Goal: Use online tool/utility: Utilize a website feature to perform a specific function

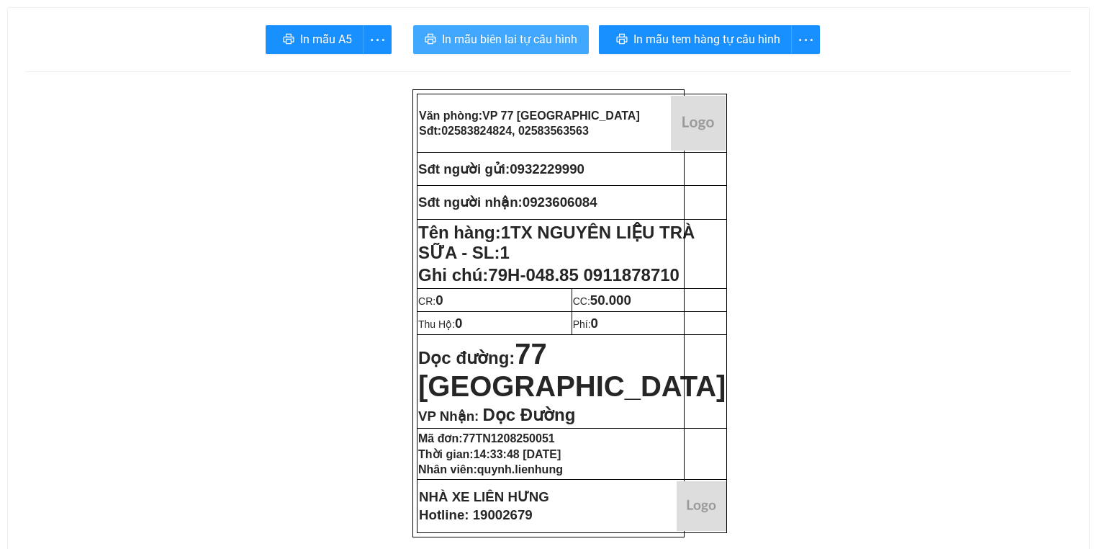
click at [569, 35] on span "In mẫu biên lai tự cấu hình" at bounding box center [509, 39] width 135 height 18
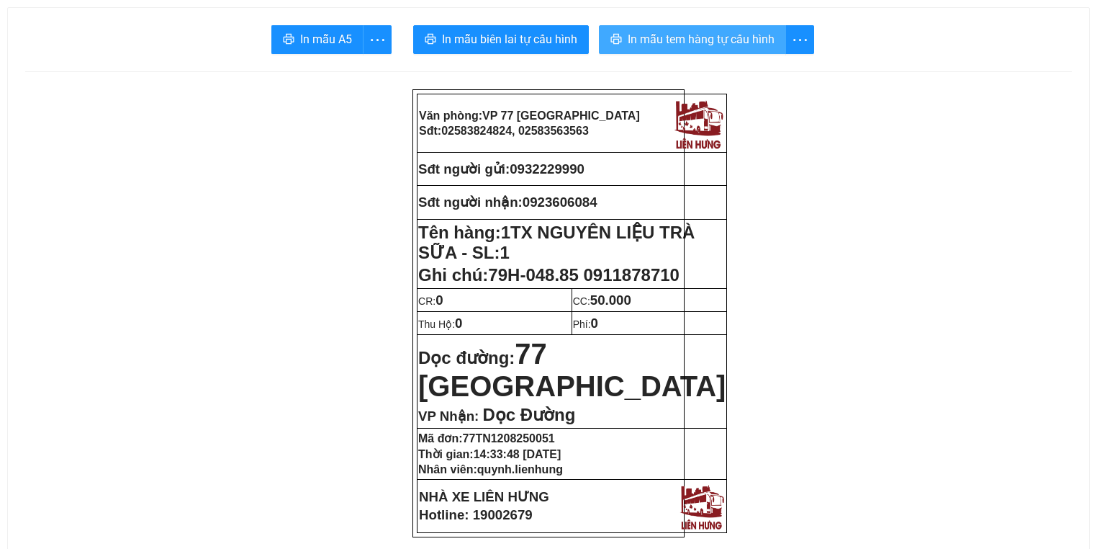
click at [657, 36] on span "In mẫu tem hàng tự cấu hình" at bounding box center [701, 39] width 147 height 18
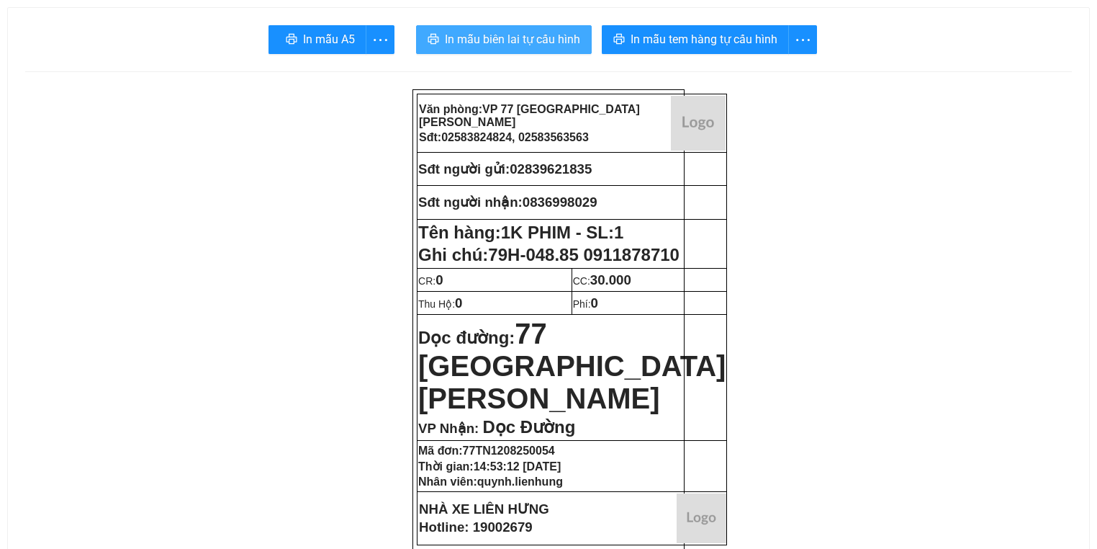
click at [538, 40] on span "In mẫu biên lai tự cấu hình" at bounding box center [512, 39] width 135 height 18
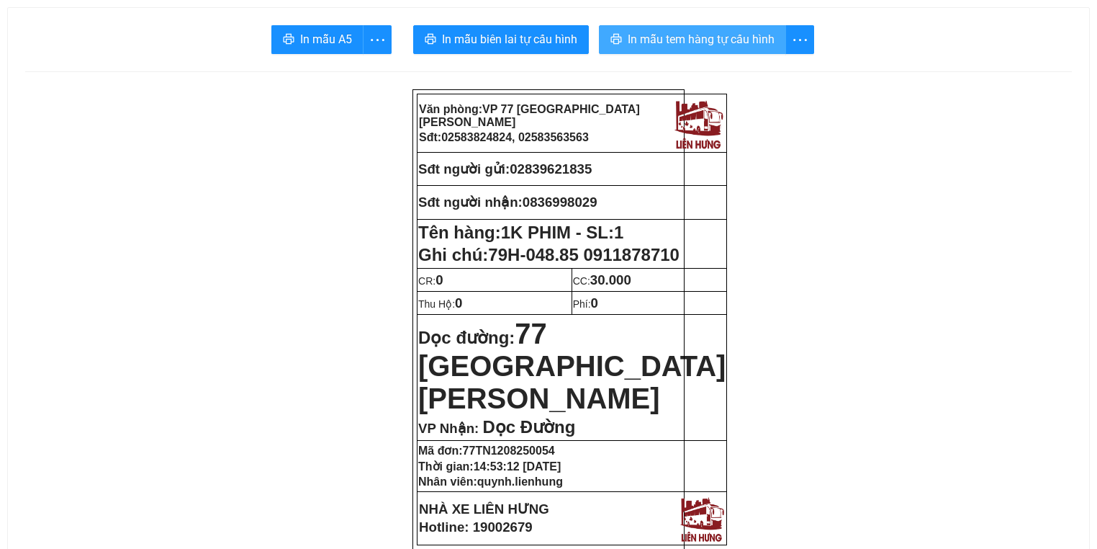
click at [680, 41] on span "In mẫu tem hàng tự cấu hình" at bounding box center [701, 39] width 147 height 18
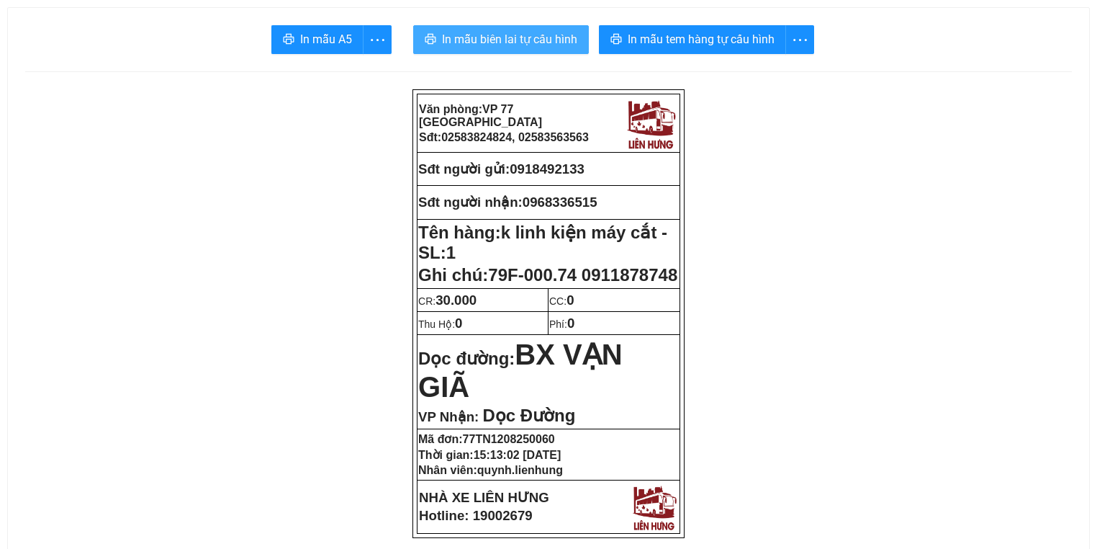
click at [467, 35] on span "In mẫu biên lai tự cấu hình" at bounding box center [509, 39] width 135 height 18
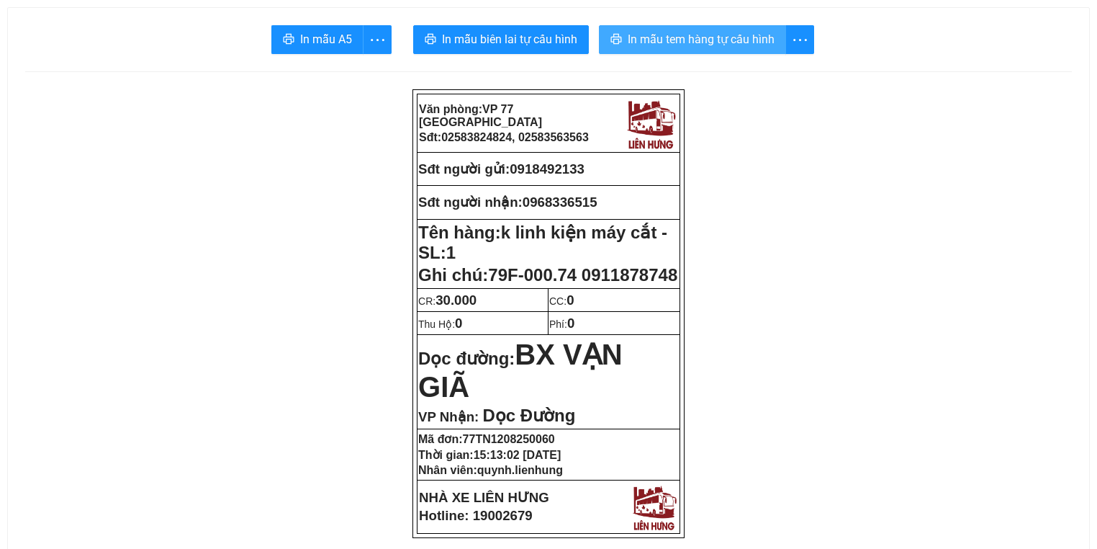
click at [727, 35] on span "In mẫu tem hàng tự cấu hình" at bounding box center [701, 39] width 147 height 18
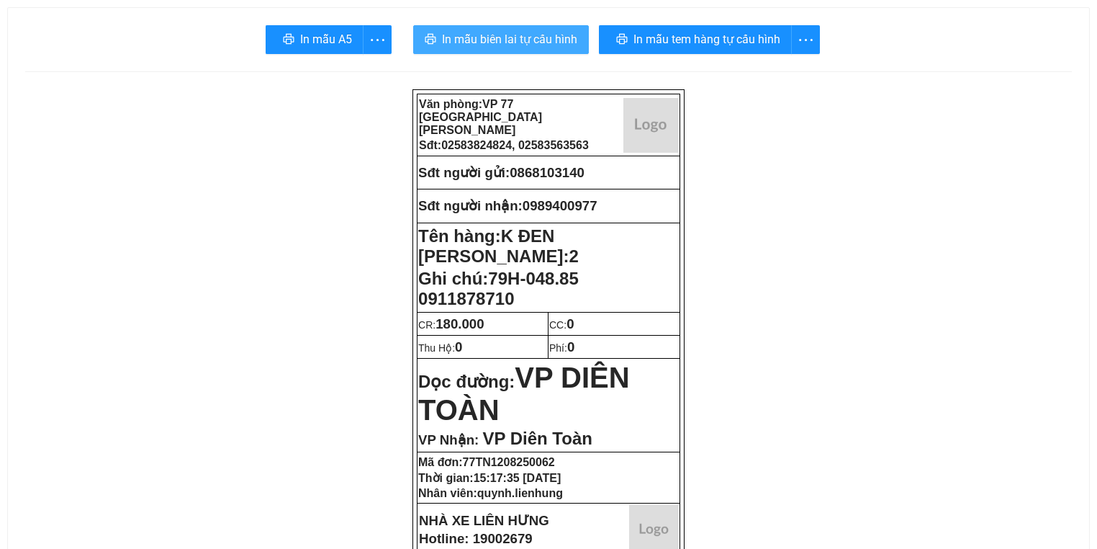
click at [512, 43] on span "In mẫu biên lai tự cấu hình" at bounding box center [509, 39] width 135 height 18
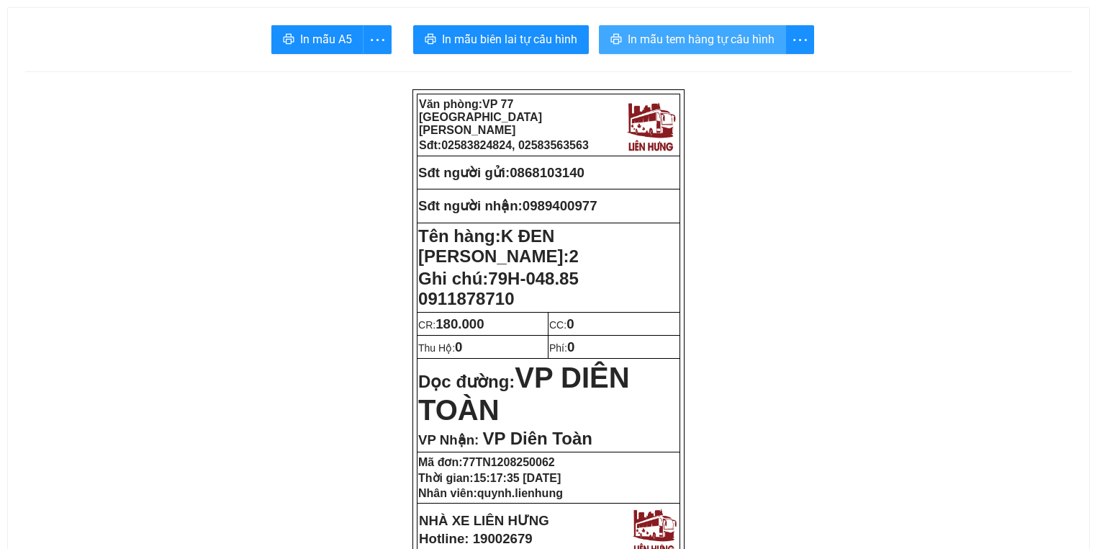
click at [662, 35] on span "In mẫu tem hàng tự cấu hình" at bounding box center [701, 39] width 147 height 18
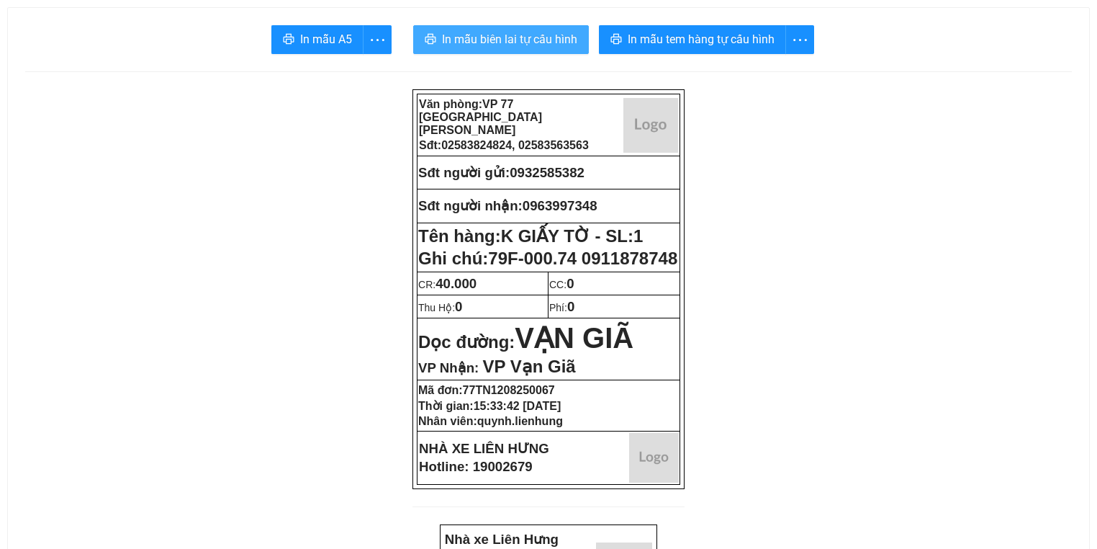
click at [533, 48] on span "In mẫu biên lai tự cấu hình" at bounding box center [509, 39] width 135 height 18
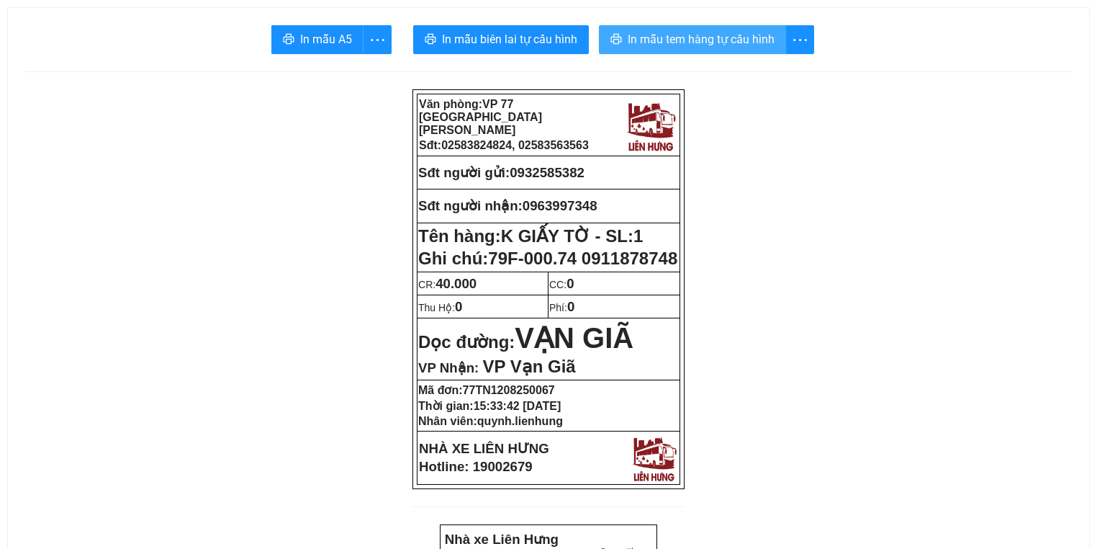
click at [672, 39] on span "In mẫu tem hàng tự cấu hình" at bounding box center [701, 39] width 147 height 18
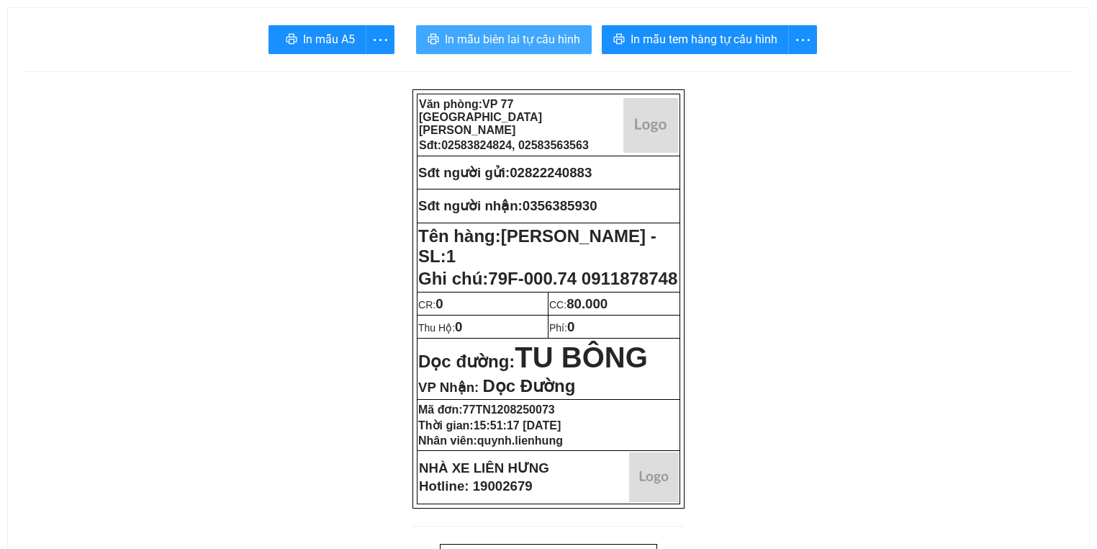
click at [491, 41] on span "In mẫu biên lai tự cấu hình" at bounding box center [512, 39] width 135 height 18
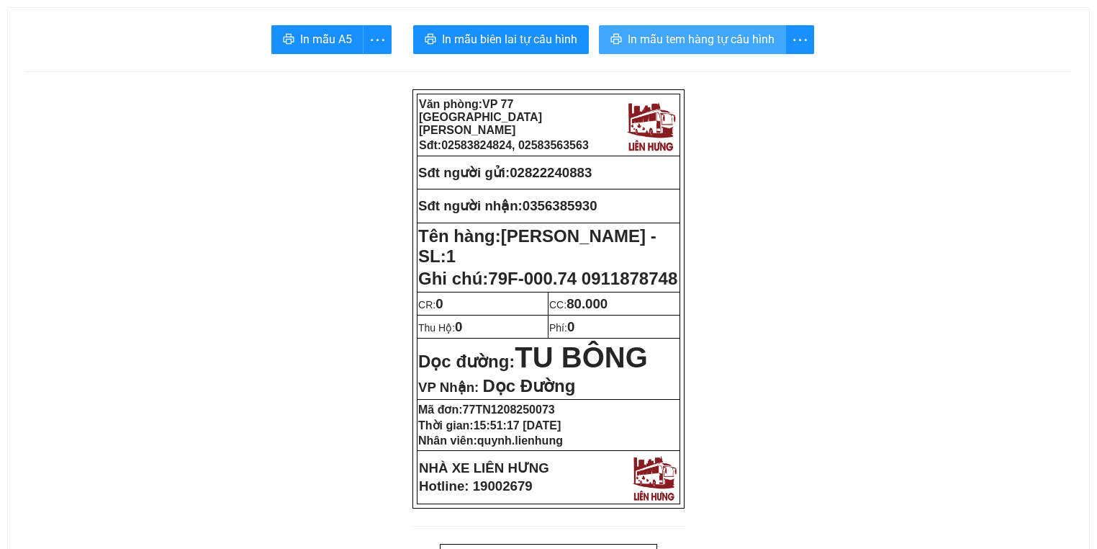
click at [704, 30] on span "In mẫu tem hàng tự cấu hình" at bounding box center [701, 39] width 147 height 18
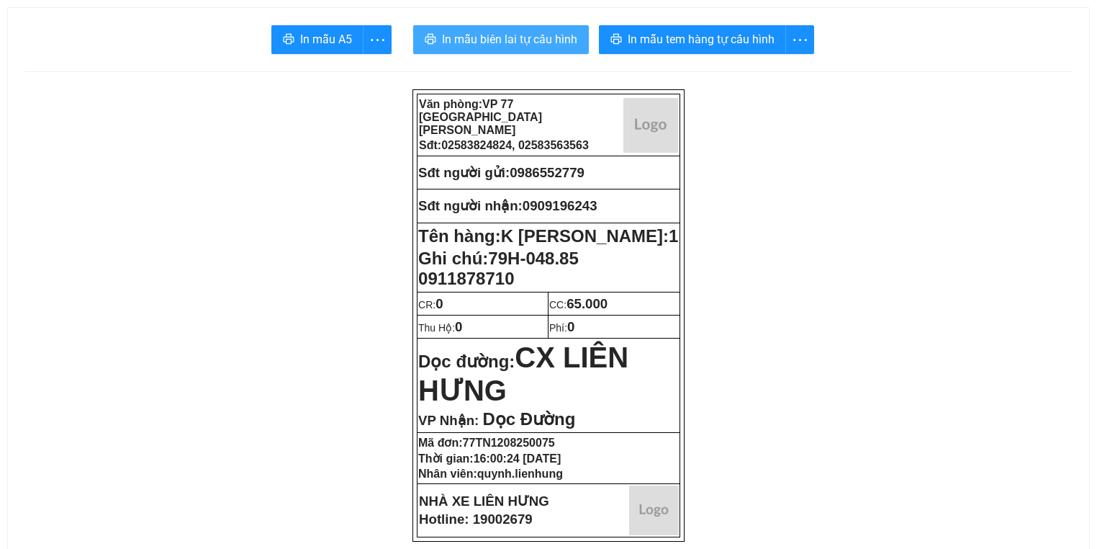
click at [523, 52] on button "In mẫu biên lai tự cấu hình" at bounding box center [501, 39] width 176 height 29
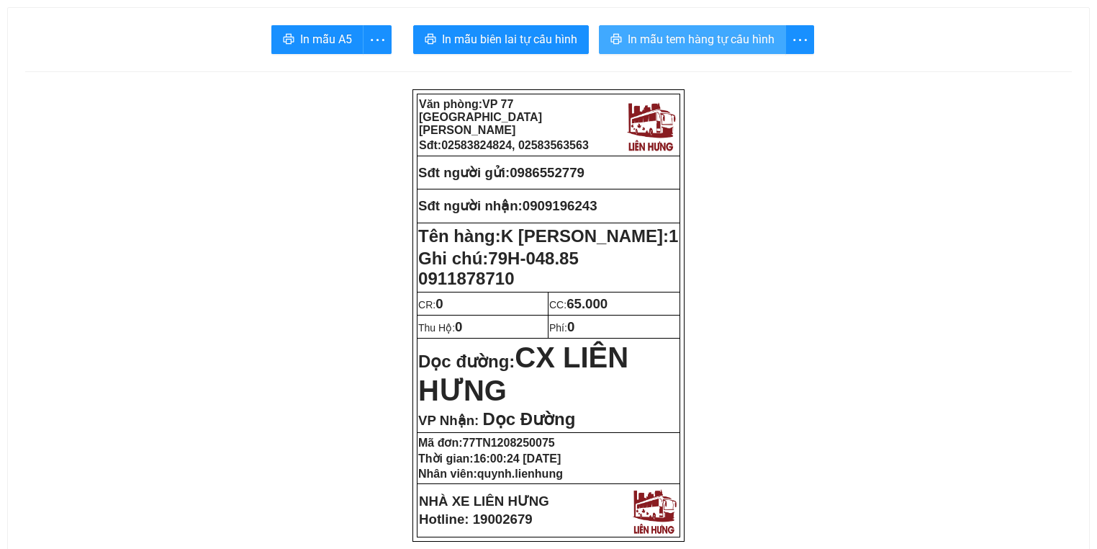
click at [691, 40] on span "In mẫu tem hàng tự cấu hình" at bounding box center [701, 39] width 147 height 18
click at [697, 30] on button "In mẫu tem hàng tự cấu hình" at bounding box center [692, 39] width 187 height 29
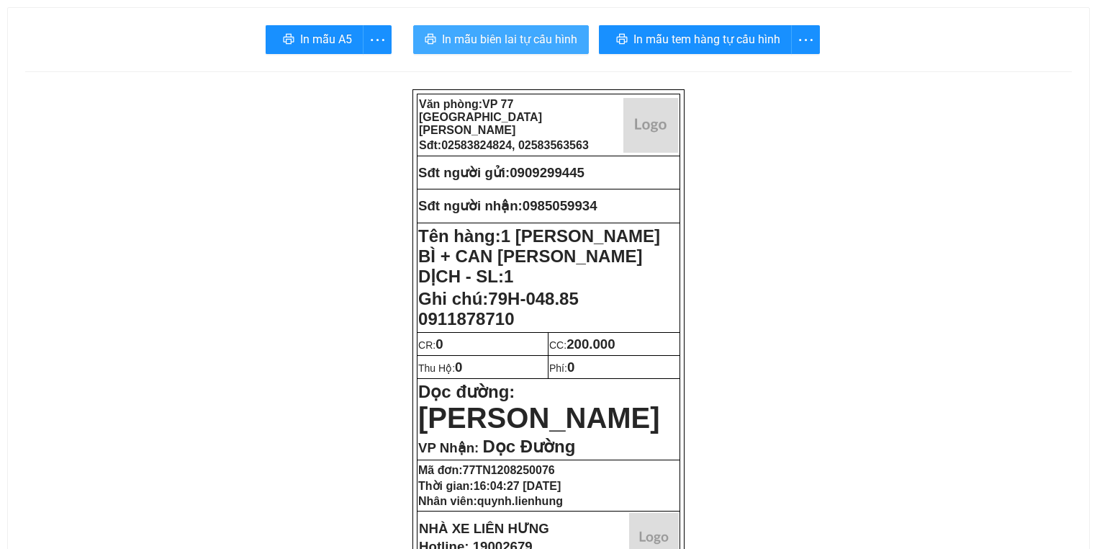
click at [565, 42] on span "In mẫu biên lai tự cấu hình" at bounding box center [509, 39] width 135 height 18
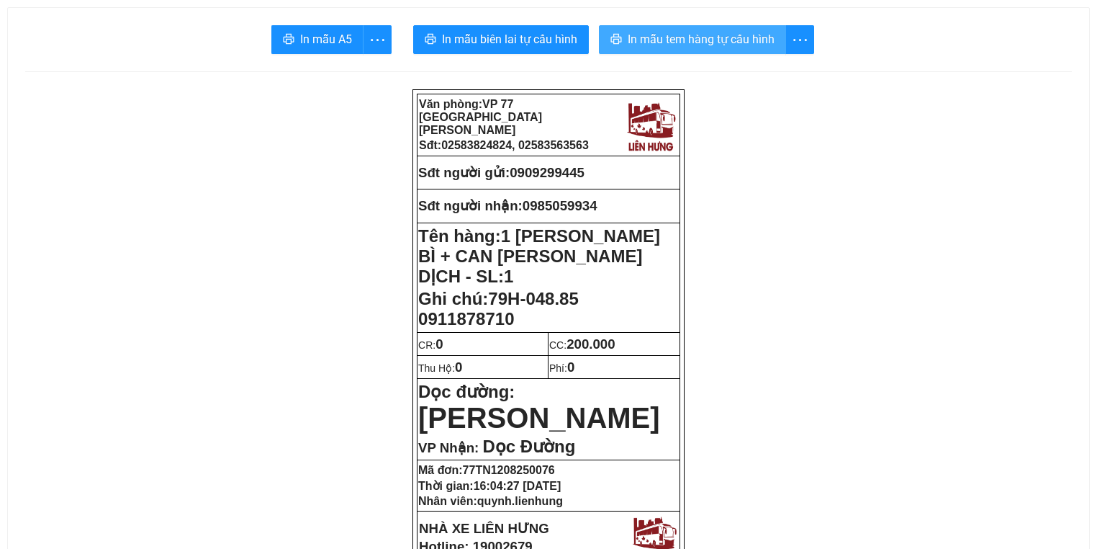
click at [706, 40] on span "In mẫu tem hàng tự cấu hình" at bounding box center [701, 39] width 147 height 18
click at [729, 40] on span "In mẫu tem hàng tự cấu hình" at bounding box center [701, 39] width 147 height 18
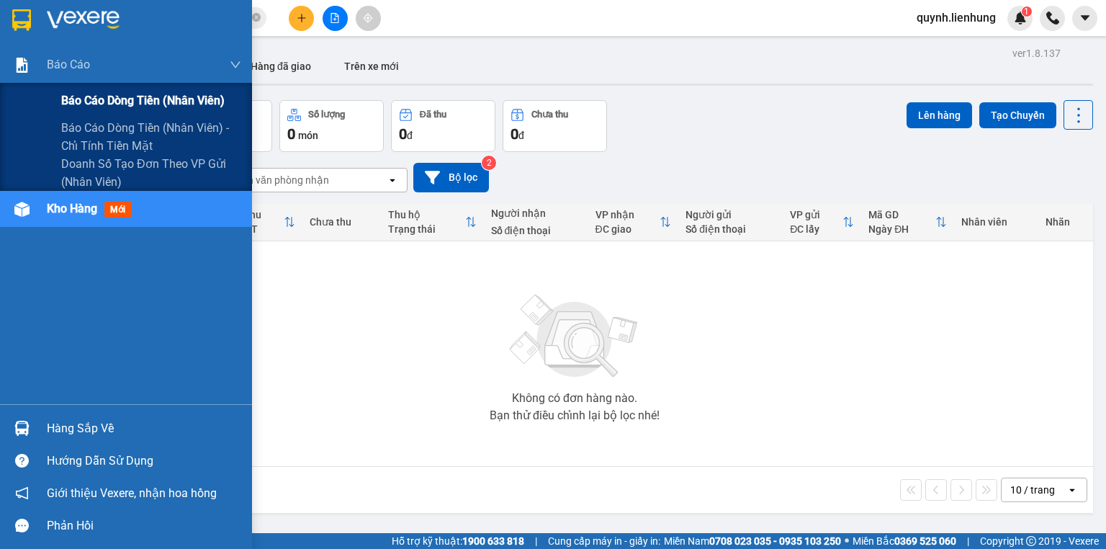
click at [110, 109] on span "Báo cáo dòng tiền (nhân viên)" at bounding box center [142, 100] width 163 height 18
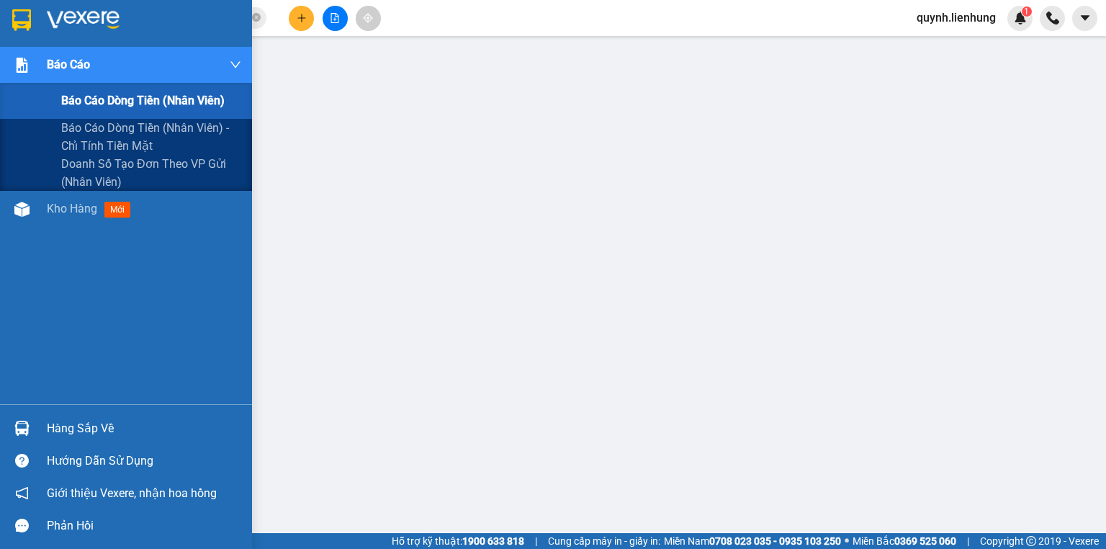
click at [84, 69] on span "Báo cáo" at bounding box center [68, 64] width 43 height 18
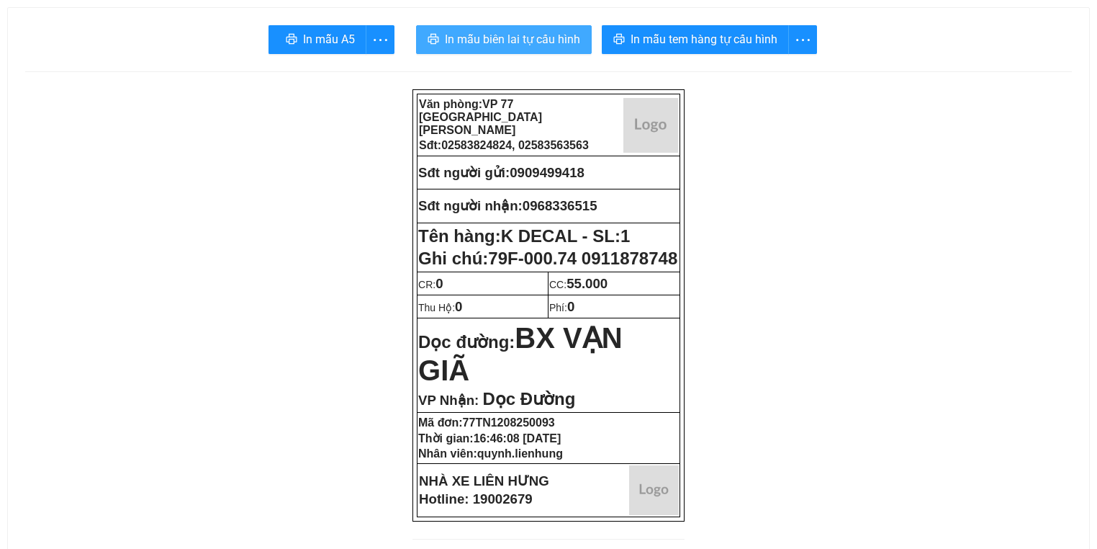
click at [472, 40] on span "In mẫu biên lai tự cấu hình" at bounding box center [512, 39] width 135 height 18
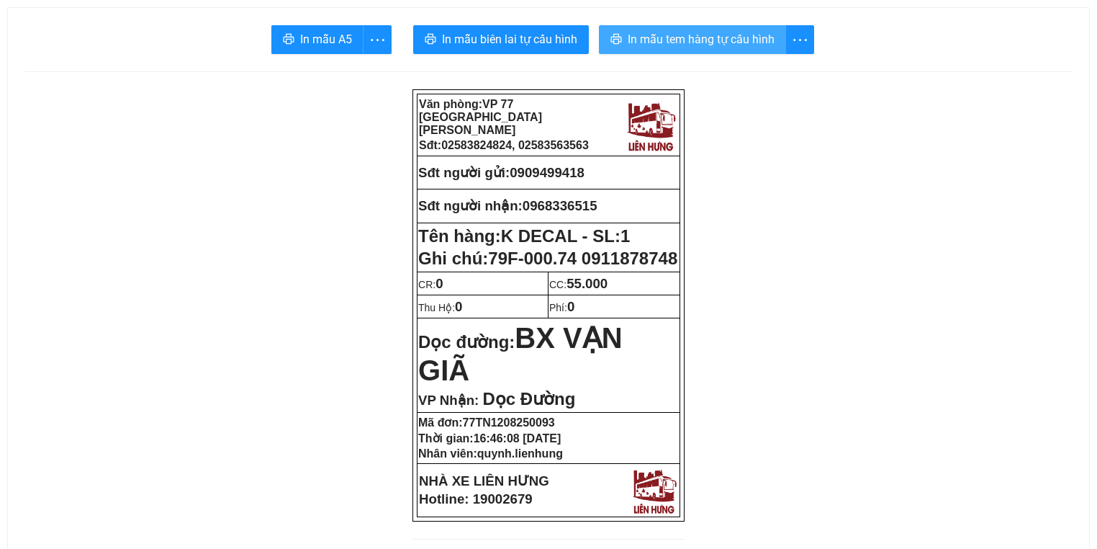
click at [717, 39] on span "In mẫu tem hàng tự cấu hình" at bounding box center [701, 39] width 147 height 18
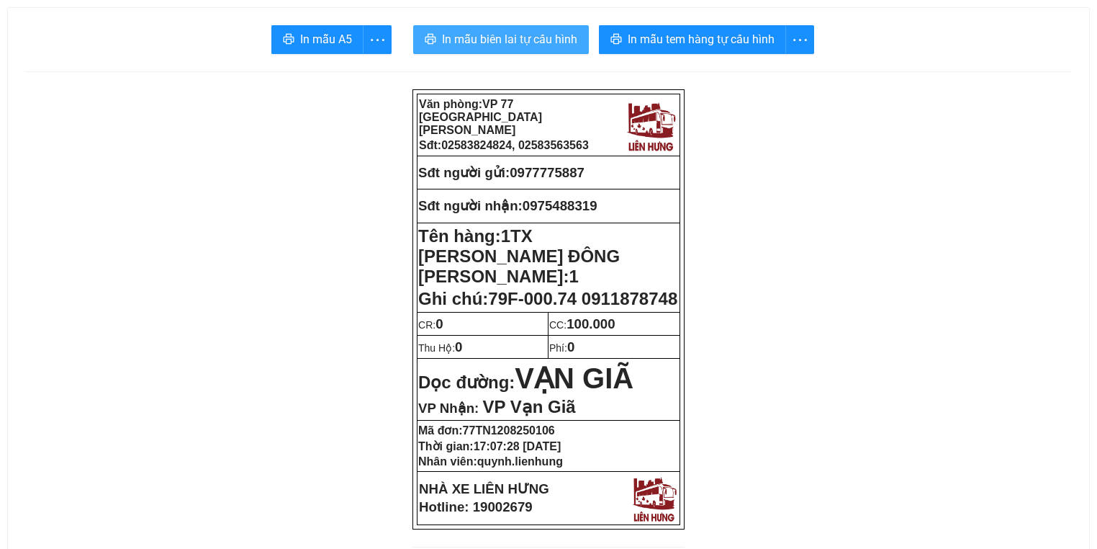
click at [541, 43] on span "In mẫu biên lai tự cấu hình" at bounding box center [509, 39] width 135 height 18
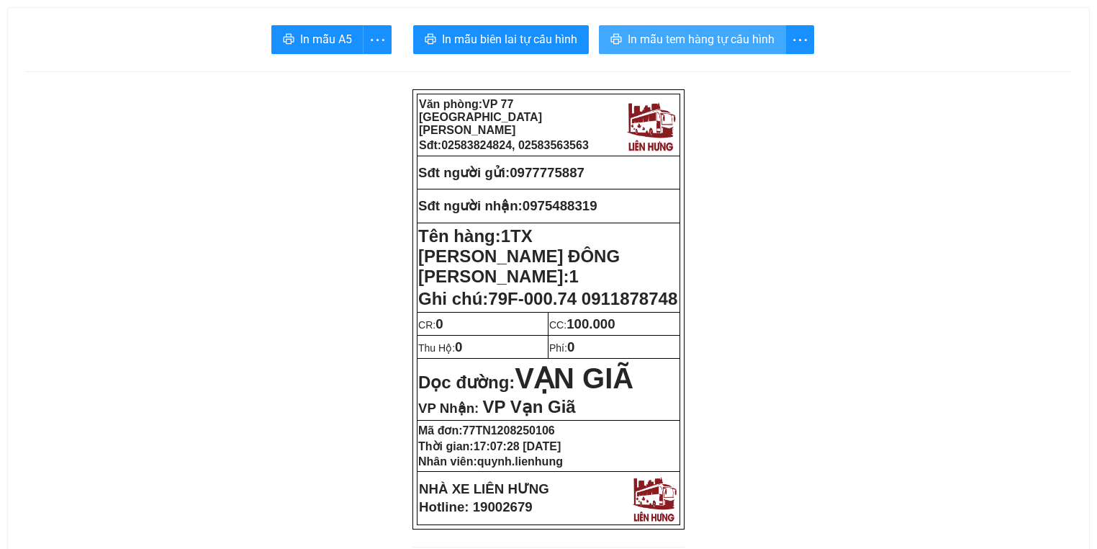
click at [691, 40] on span "In mẫu tem hàng tự cấu hình" at bounding box center [701, 39] width 147 height 18
